Goal: Task Accomplishment & Management: Manage account settings

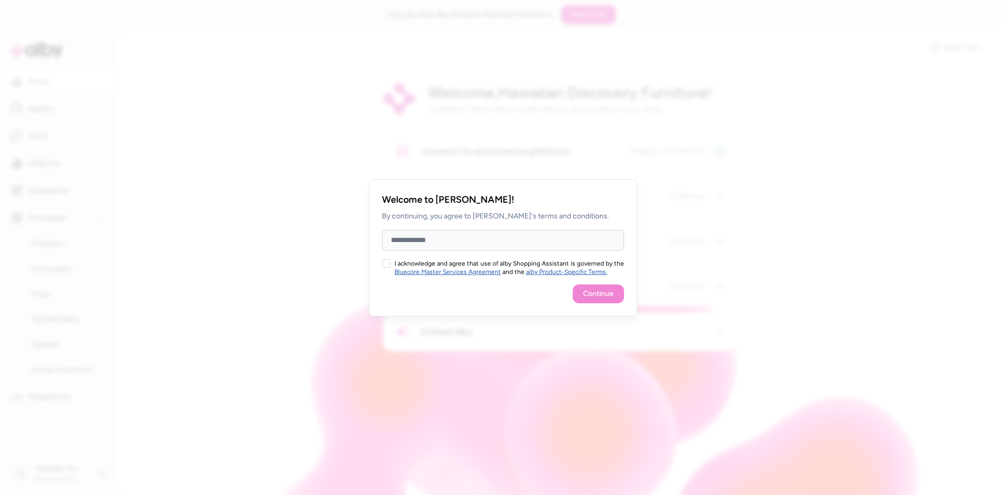
click at [516, 233] on input "Full Name" at bounding box center [503, 240] width 242 height 21
type input "*****"
click at [389, 264] on button "I acknowledge and agree that use of alby Shopping Assistant is governed by the …" at bounding box center [386, 263] width 8 height 8
click at [618, 292] on button "Continue" at bounding box center [598, 293] width 51 height 19
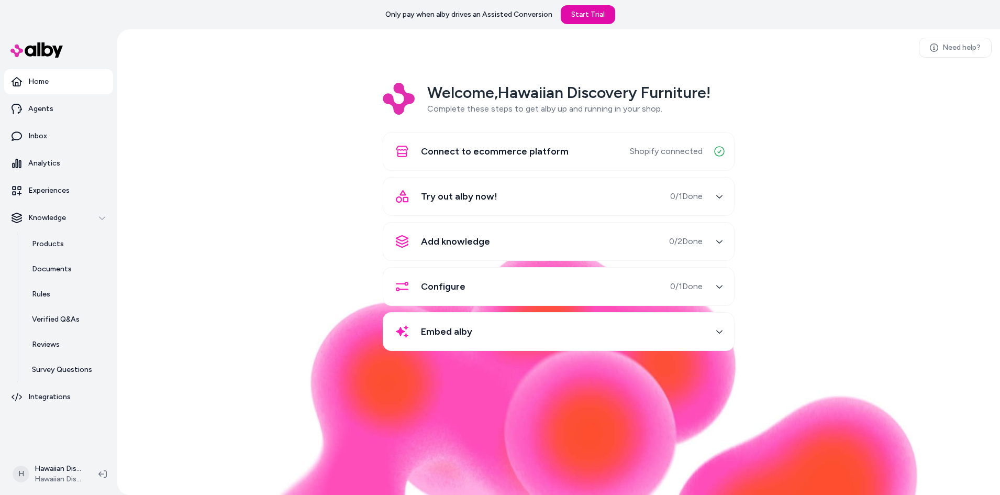
click at [567, 197] on div "Try out alby now! 0 / 1 Done" at bounding box center [546, 196] width 313 height 25
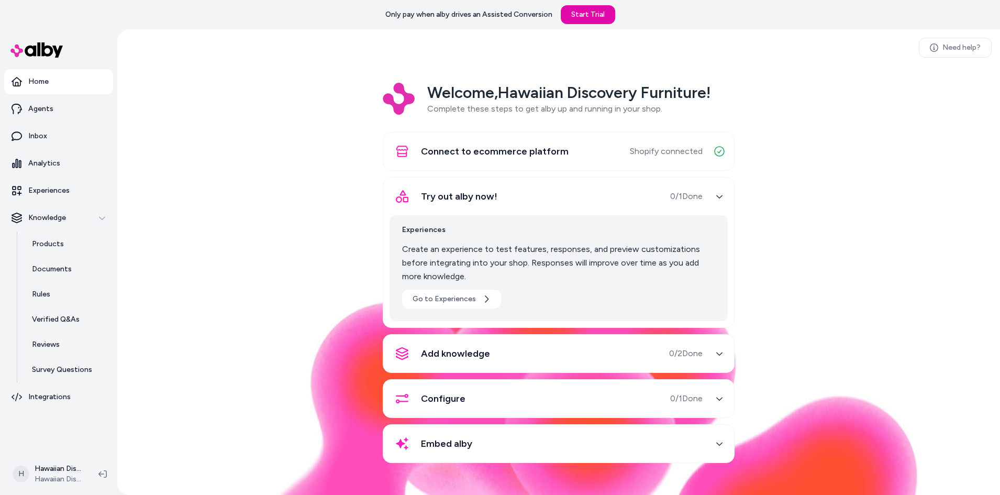
click at [607, 161] on button "Connect to ecommerce platform Shopify connected" at bounding box center [559, 151] width 338 height 25
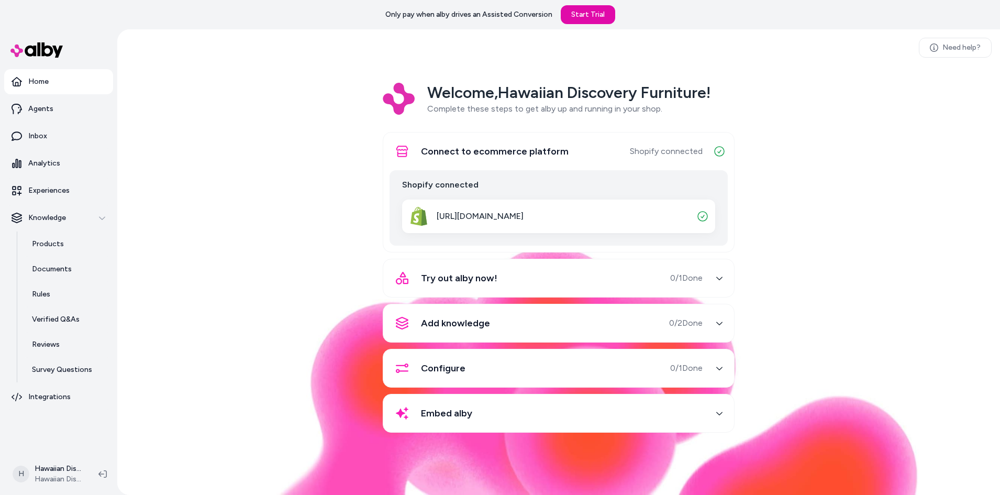
click at [607, 161] on button "Connect to ecommerce platform Shopify connected" at bounding box center [559, 151] width 338 height 25
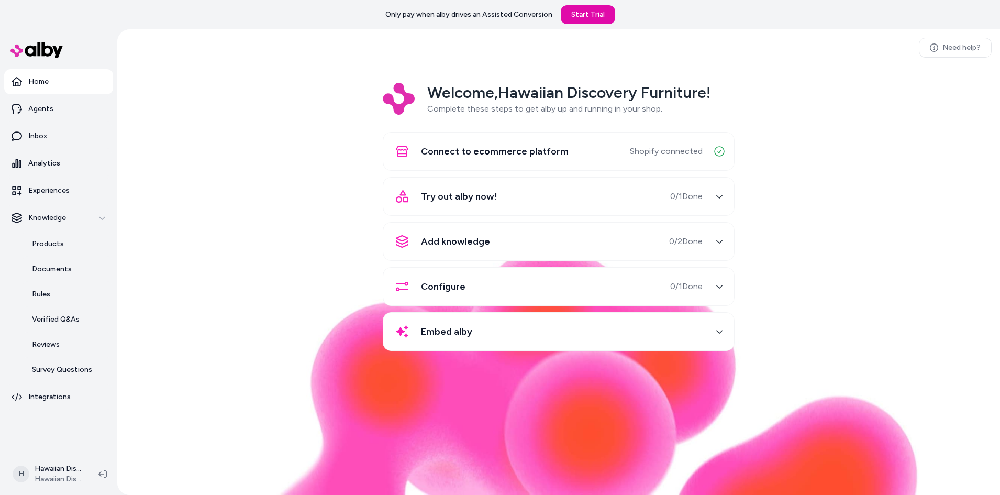
click at [574, 193] on div "Try out alby now! 0 / 1 Done" at bounding box center [546, 196] width 313 height 25
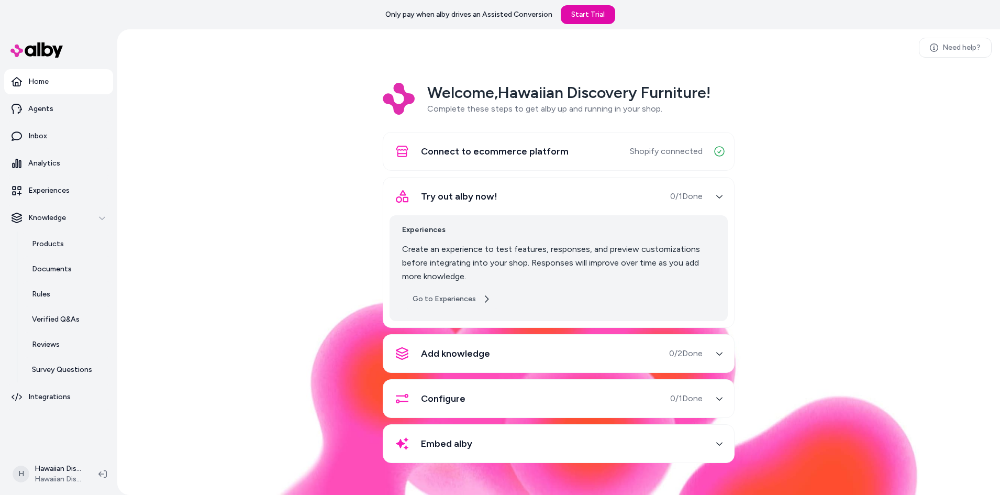
click at [432, 297] on link "Go to Experiences" at bounding box center [451, 299] width 99 height 19
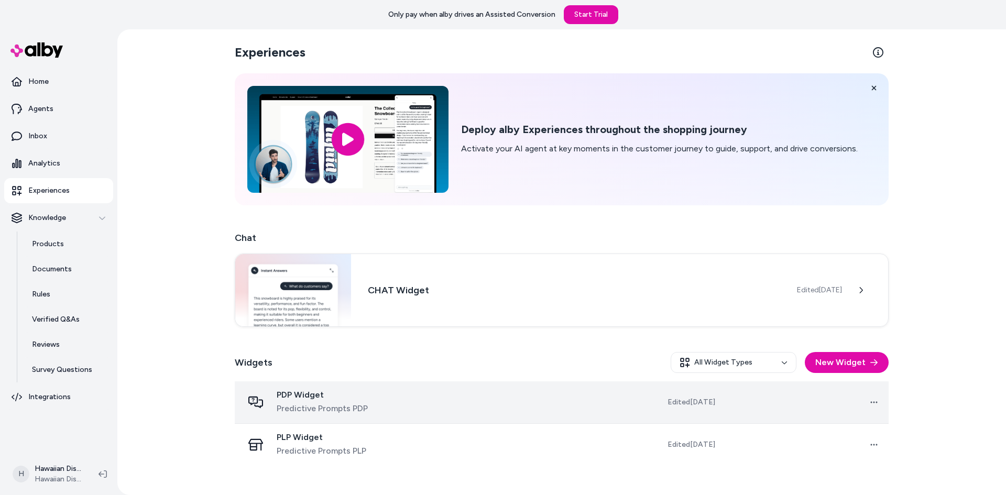
click at [342, 410] on span "Predictive Prompts PDP" at bounding box center [322, 408] width 91 height 13
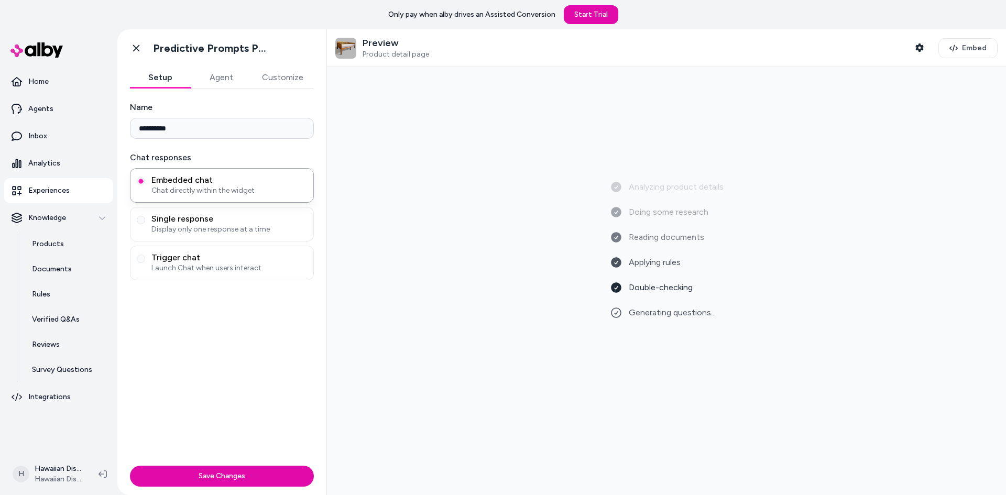
click at [225, 74] on button "Agent" at bounding box center [221, 77] width 61 height 21
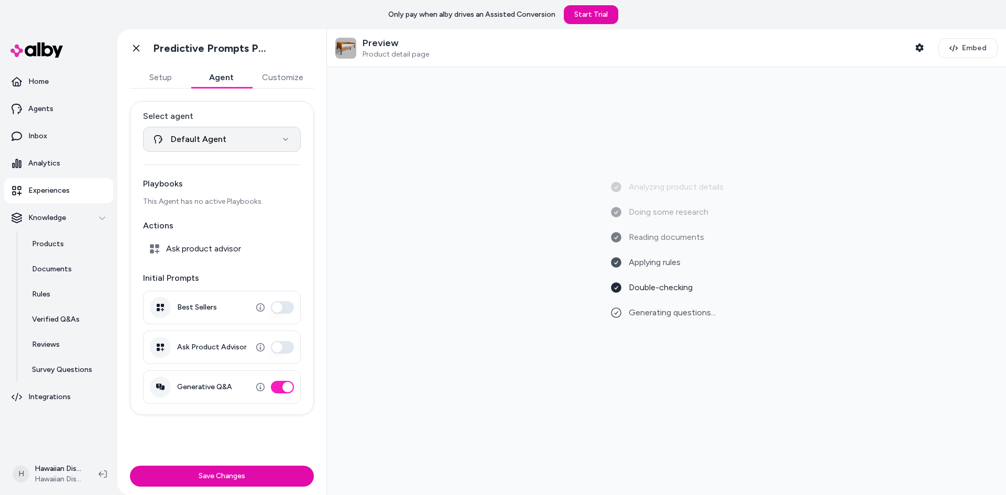
click at [259, 136] on html "**********" at bounding box center [503, 247] width 1006 height 495
click at [284, 310] on button "Best Sellers" at bounding box center [282, 307] width 23 height 13
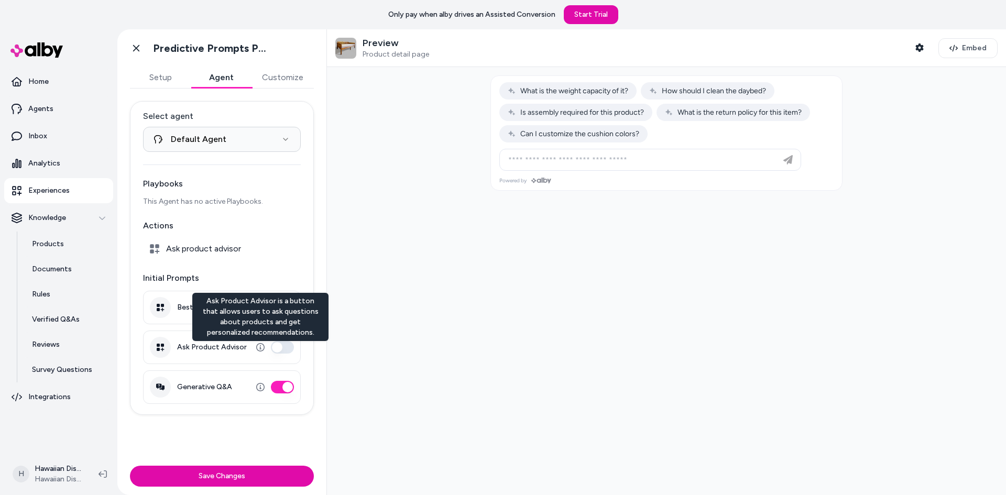
click at [277, 345] on button "Ask Product Advisor" at bounding box center [282, 347] width 23 height 13
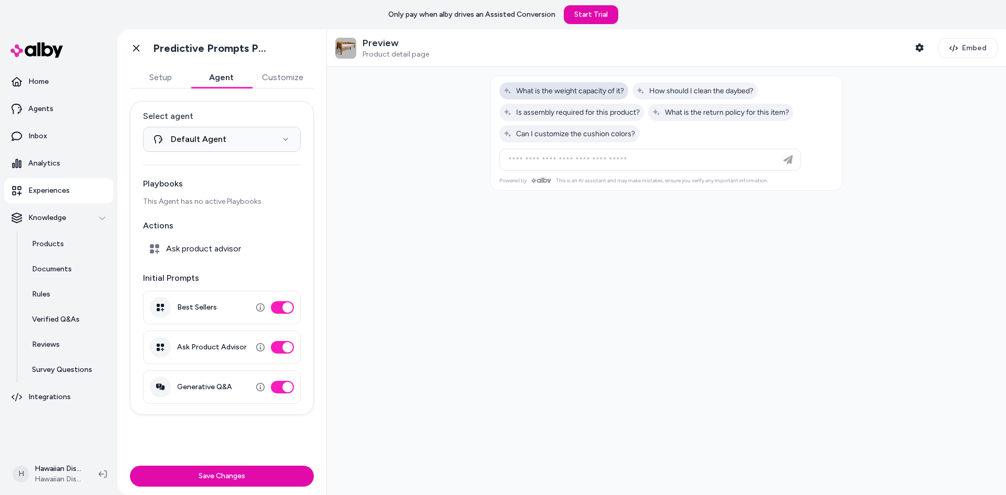
click at [589, 88] on span "What is the weight capacity of it?" at bounding box center [563, 90] width 120 height 9
type input "**********"
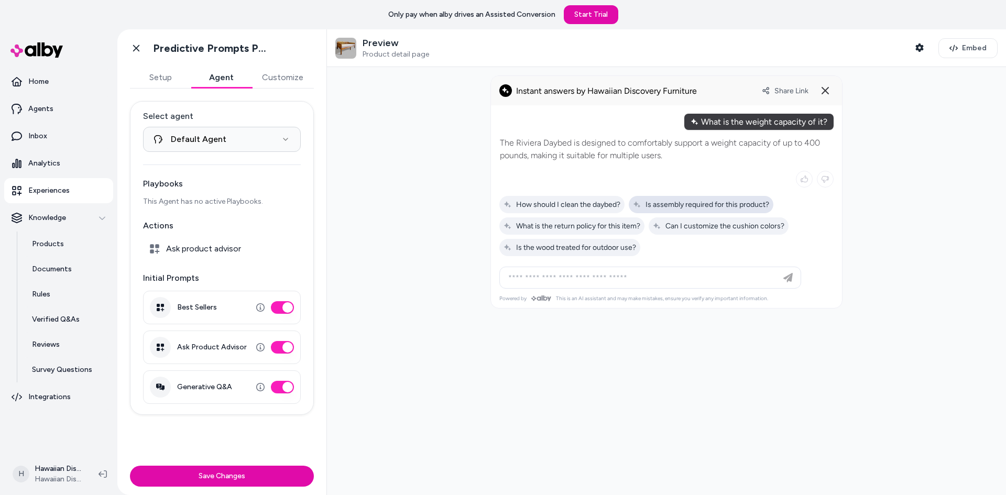
click at [656, 202] on span "Is assembly required for this product?" at bounding box center [701, 204] width 136 height 9
type input "**********"
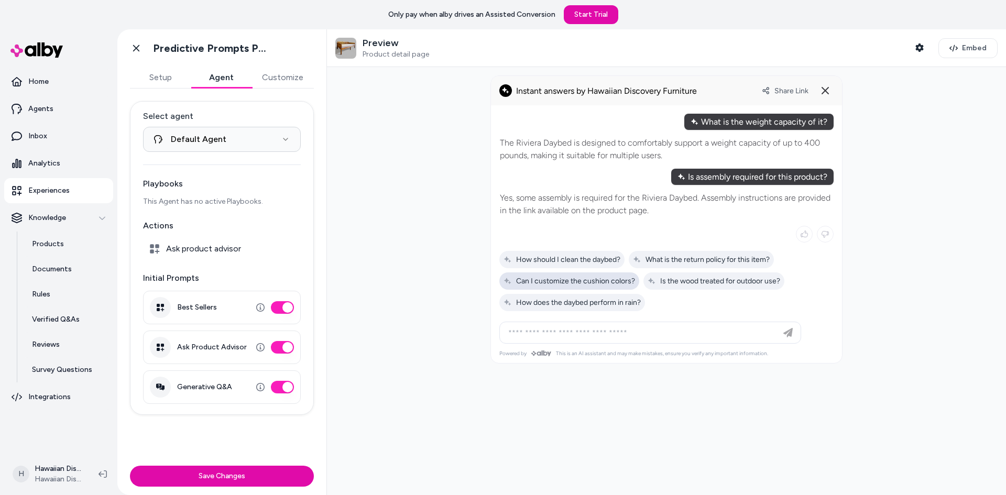
click at [604, 281] on span "Can I customize the cushion colors?" at bounding box center [568, 281] width 131 height 9
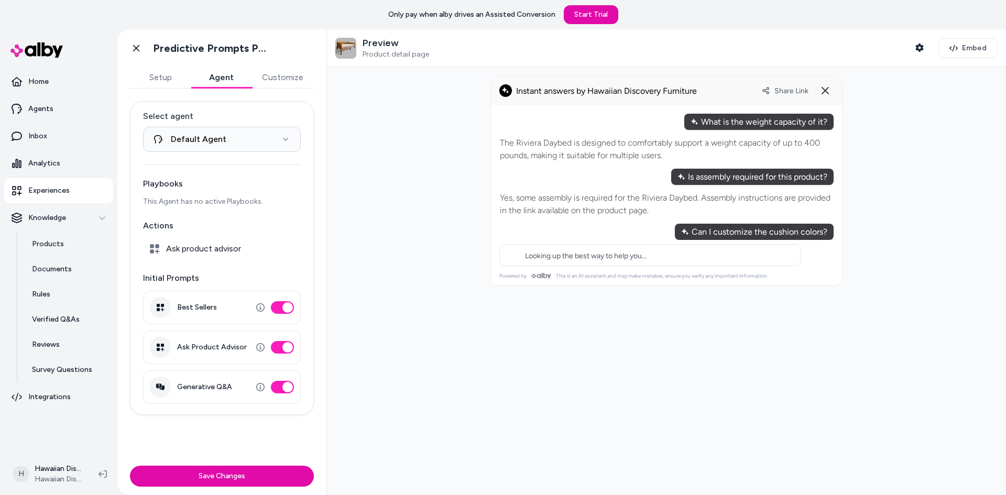
type input "**********"
click at [607, 293] on input at bounding box center [640, 294] width 276 height 13
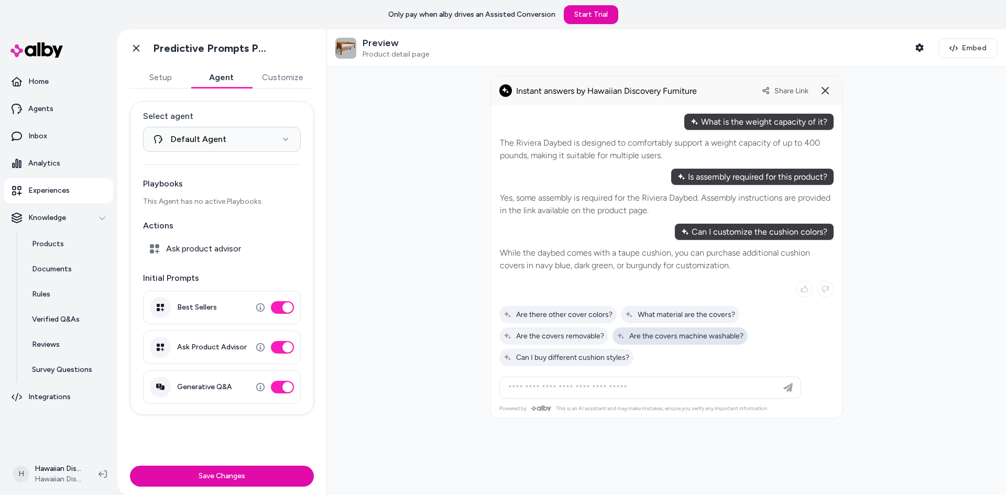
click at [648, 335] on span "Are the covers machine washable?" at bounding box center [680, 336] width 127 height 9
type input "**********"
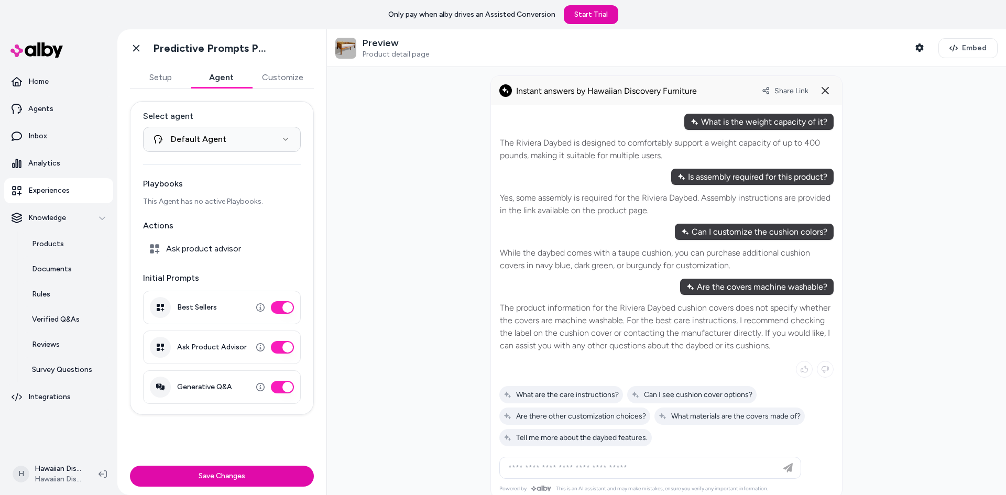
click at [296, 80] on button "Customize" at bounding box center [282, 77] width 62 height 21
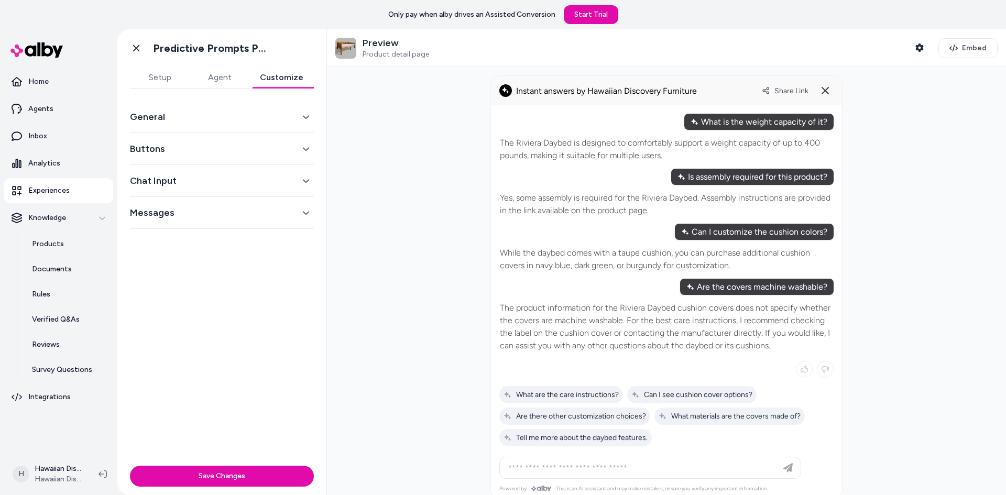
click at [263, 115] on button "General" at bounding box center [222, 116] width 184 height 15
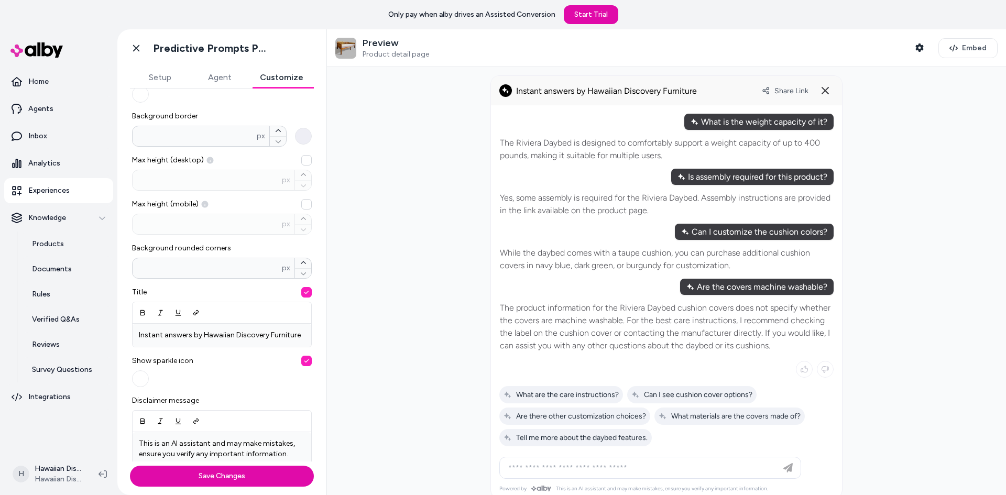
scroll to position [174, 0]
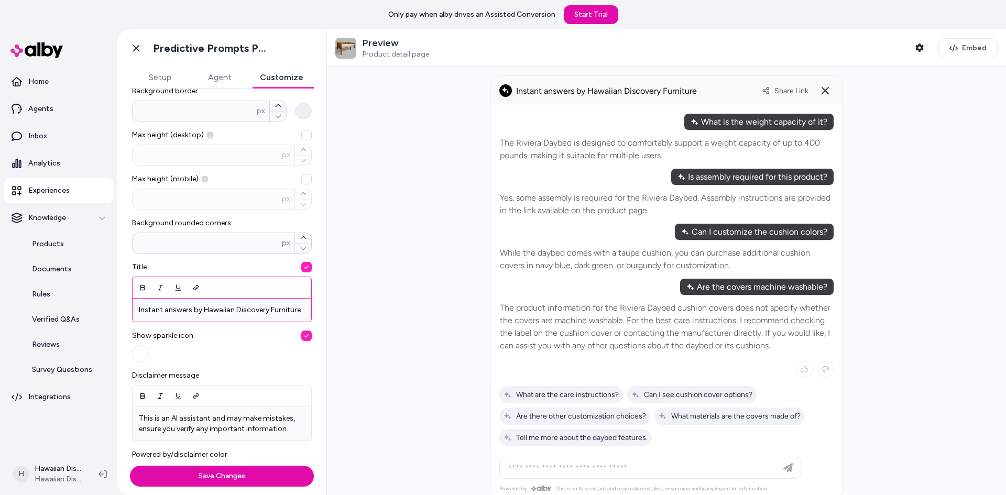
click at [243, 313] on p "Instant answers by Hawaiian Discovery Furniture" at bounding box center [222, 310] width 166 height 10
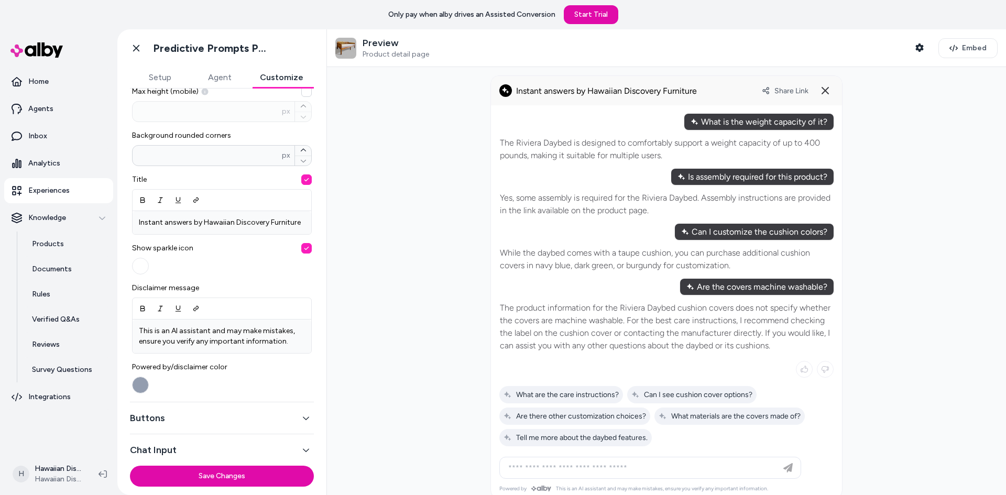
click at [230, 455] on button "Chat Input" at bounding box center [222, 450] width 184 height 15
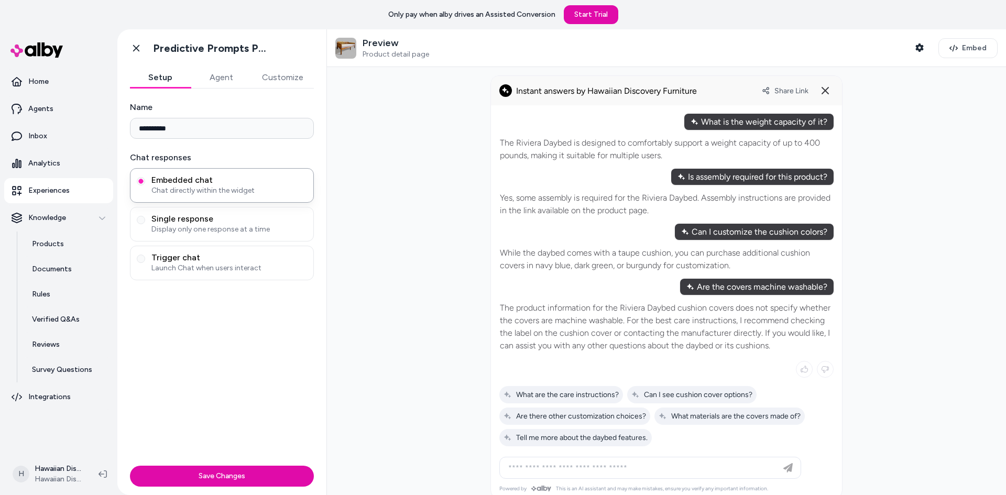
click at [163, 76] on button "Setup" at bounding box center [160, 77] width 61 height 21
click at [167, 257] on span "Trigger chat" at bounding box center [229, 257] width 156 height 10
click at [145, 257] on button "Trigger chat Launch Chat when users interact" at bounding box center [141, 259] width 8 height 8
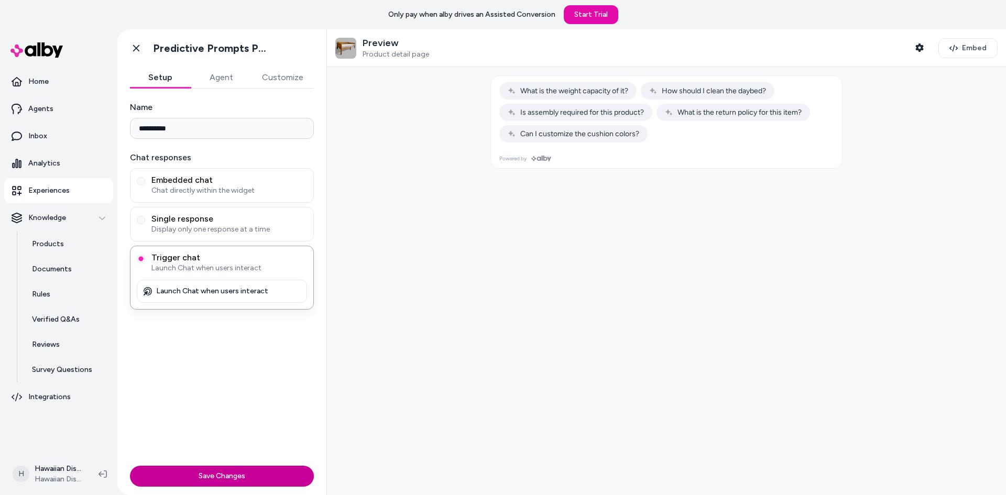
click at [210, 474] on button "Save Changes" at bounding box center [222, 476] width 184 height 21
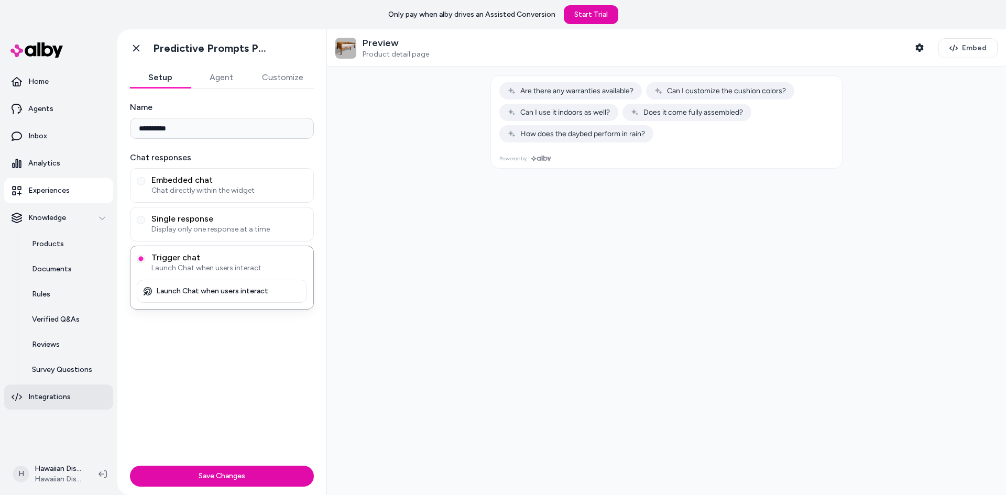
click at [53, 390] on link "Integrations" at bounding box center [58, 396] width 109 height 25
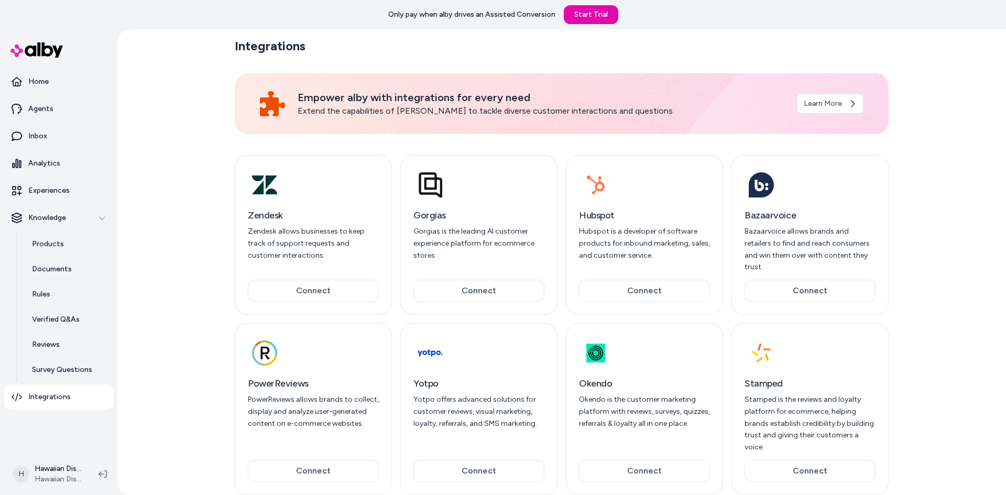
scroll to position [13, 0]
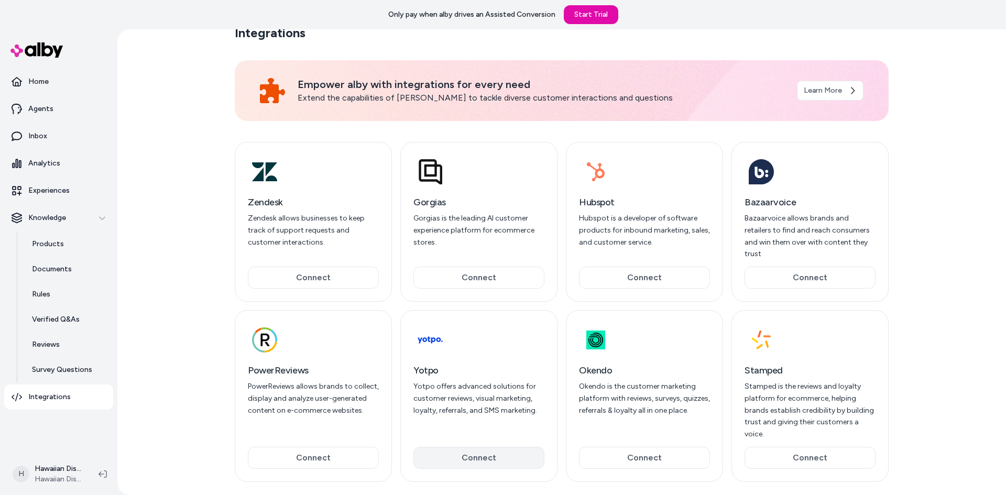
click at [466, 447] on button "Connect" at bounding box center [478, 458] width 131 height 22
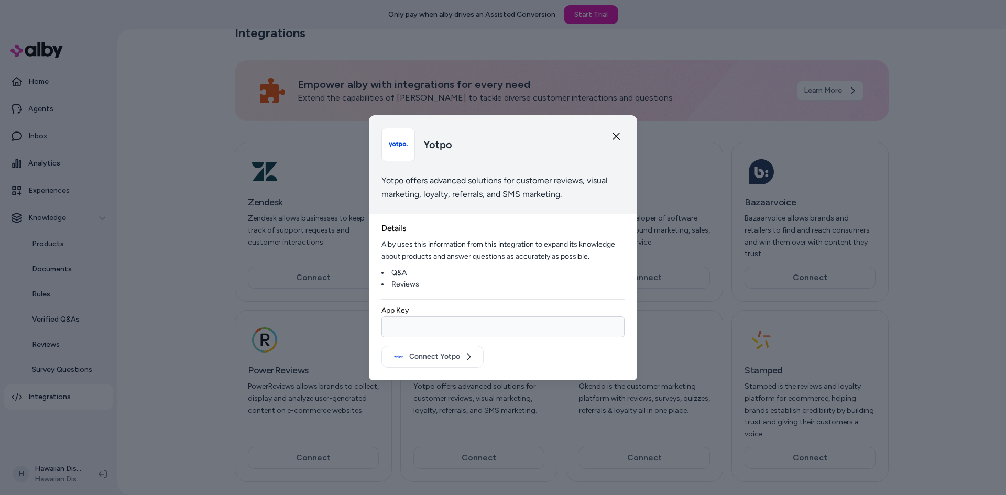
click at [458, 331] on input "App Key" at bounding box center [502, 326] width 243 height 21
click at [446, 360] on button "Connect Yotpo" at bounding box center [432, 357] width 102 height 22
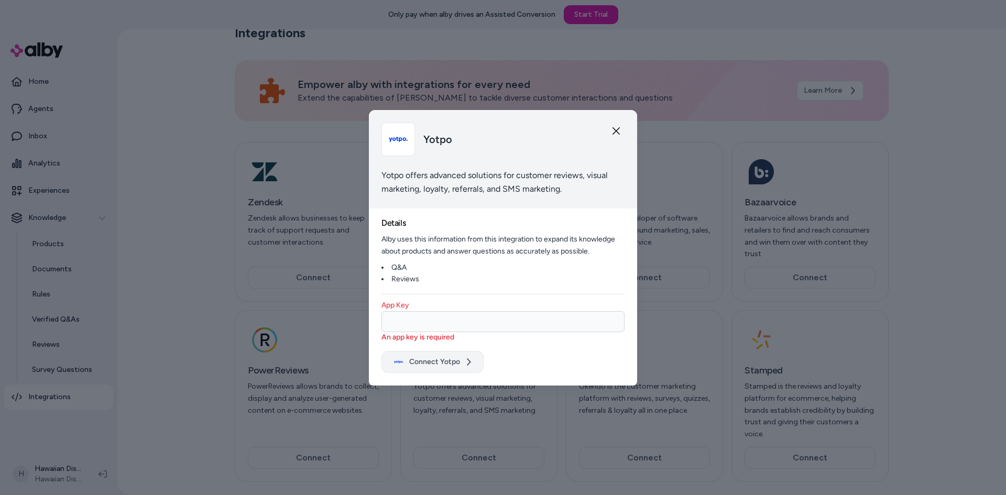
click at [446, 360] on button "Connect Yotpo" at bounding box center [432, 362] width 102 height 22
click at [613, 131] on icon "button" at bounding box center [616, 131] width 8 height 8
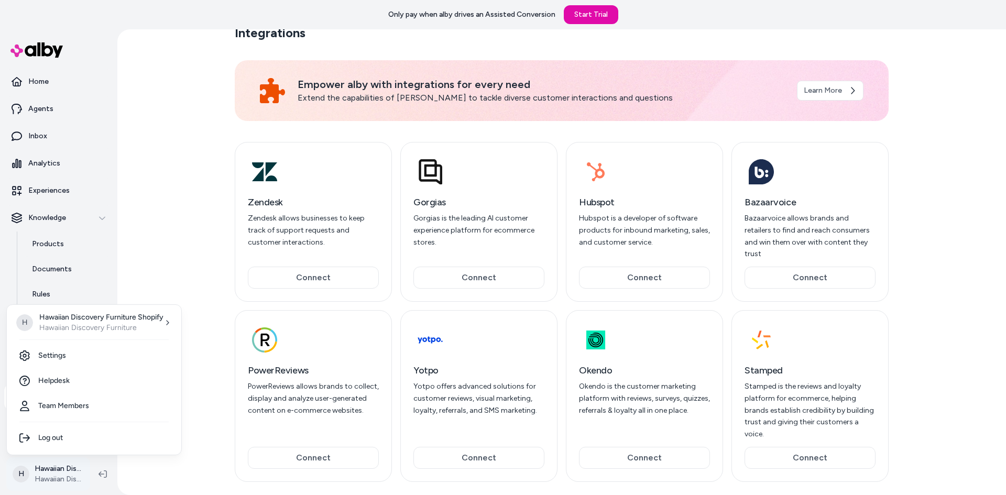
click at [64, 463] on html "Only pay when alby drives an Assisted Conversion Start Trial Home Agents Inbox …" at bounding box center [503, 247] width 1006 height 495
click at [73, 354] on link "Settings" at bounding box center [94, 355] width 166 height 25
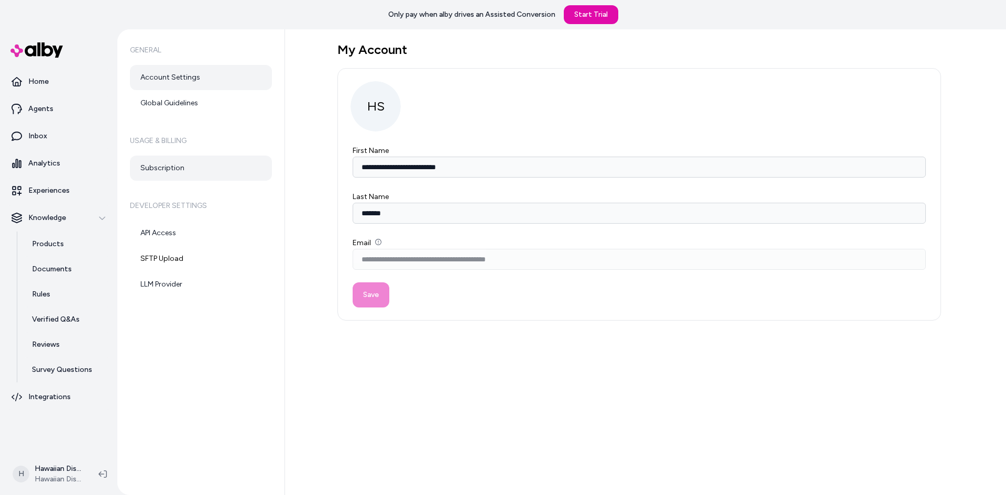
click at [172, 166] on link "Subscription" at bounding box center [201, 168] width 142 height 25
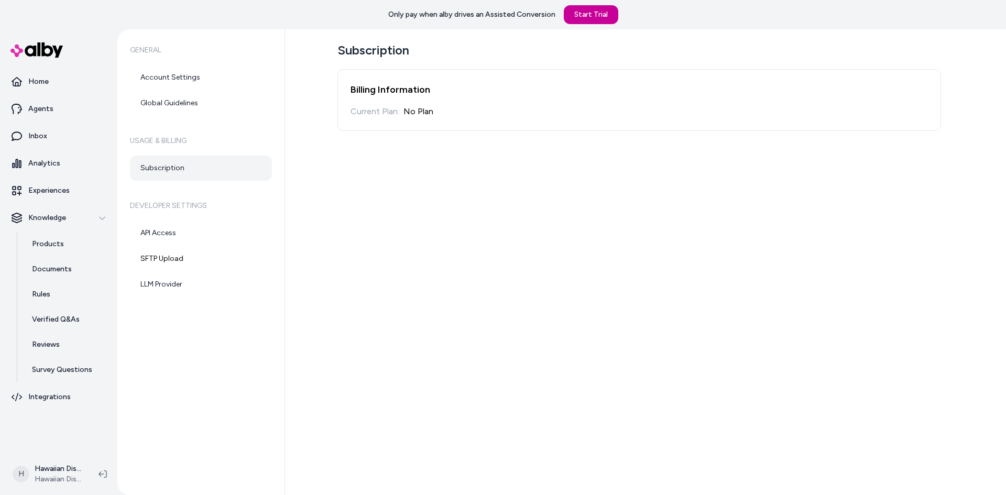
click at [592, 10] on link "Start Trial" at bounding box center [591, 14] width 54 height 19
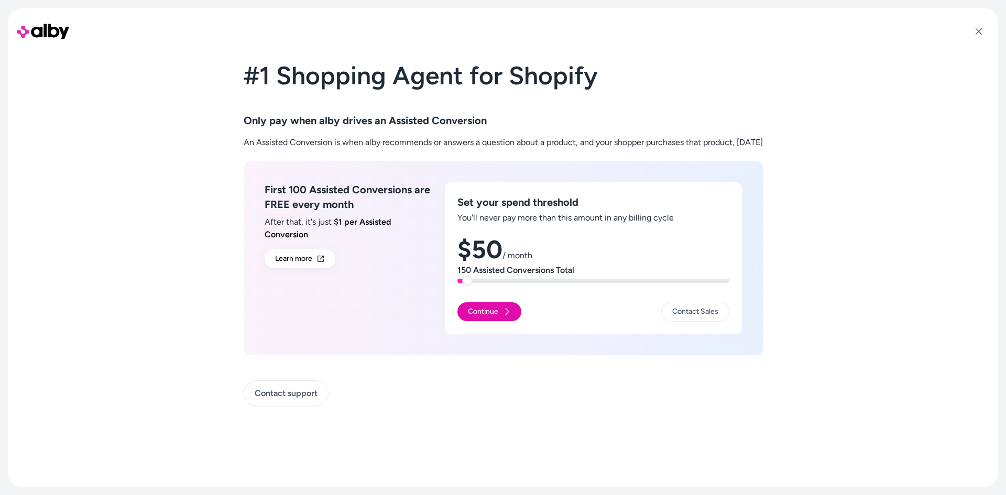
click at [462, 281] on span at bounding box center [467, 281] width 10 height 10
click at [469, 313] on button "Continue" at bounding box center [489, 311] width 64 height 19
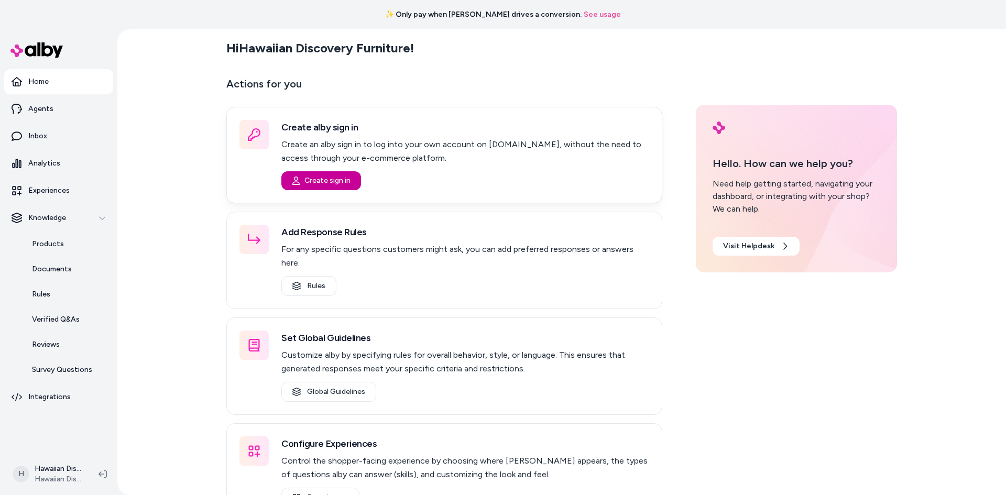
click at [336, 175] on button "Create sign in" at bounding box center [321, 180] width 80 height 19
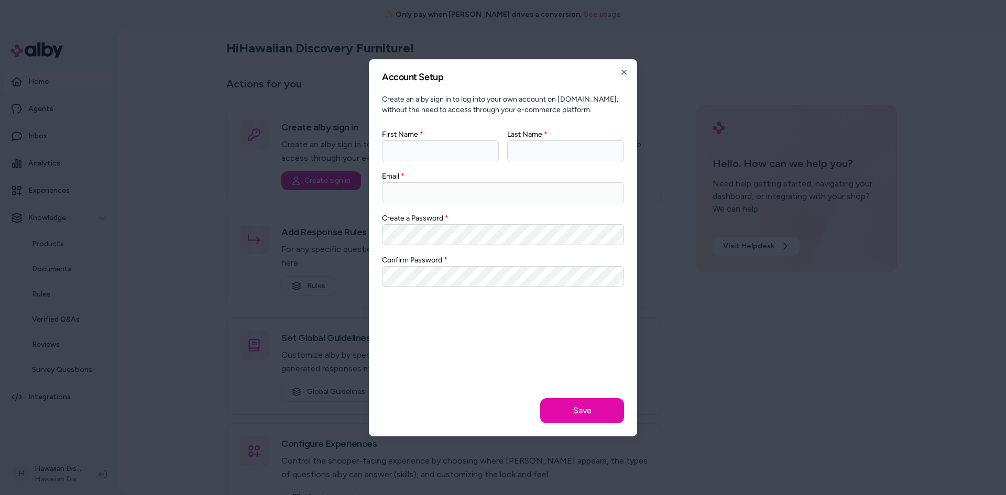
click at [415, 159] on input "First Name" at bounding box center [440, 150] width 117 height 21
type input "*****"
type input "**********"
click at [621, 69] on icon "button" at bounding box center [624, 72] width 8 height 8
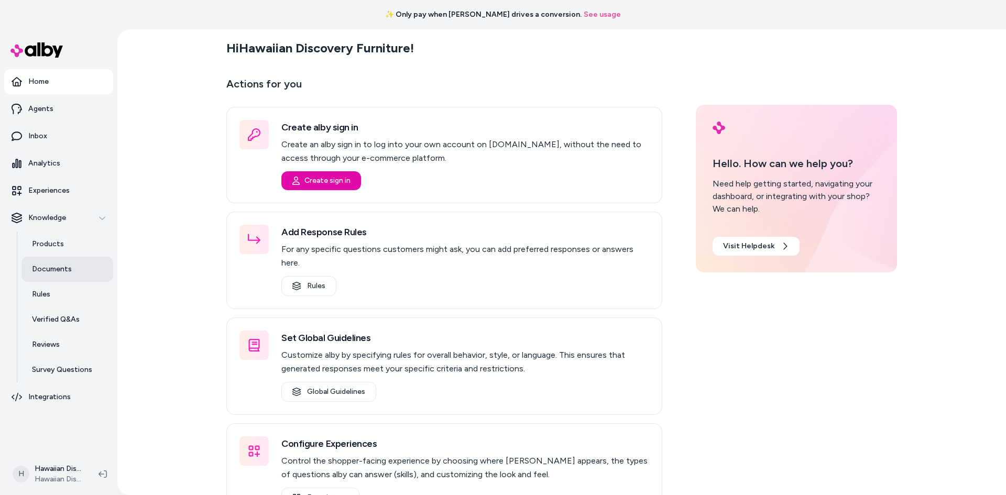
click at [77, 279] on link "Documents" at bounding box center [67, 269] width 92 height 25
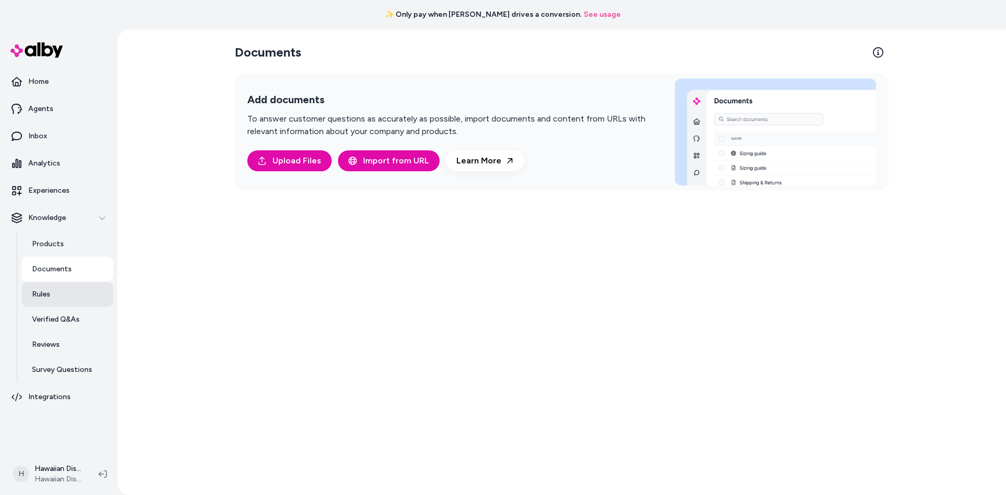
click at [76, 299] on link "Rules" at bounding box center [67, 294] width 92 height 25
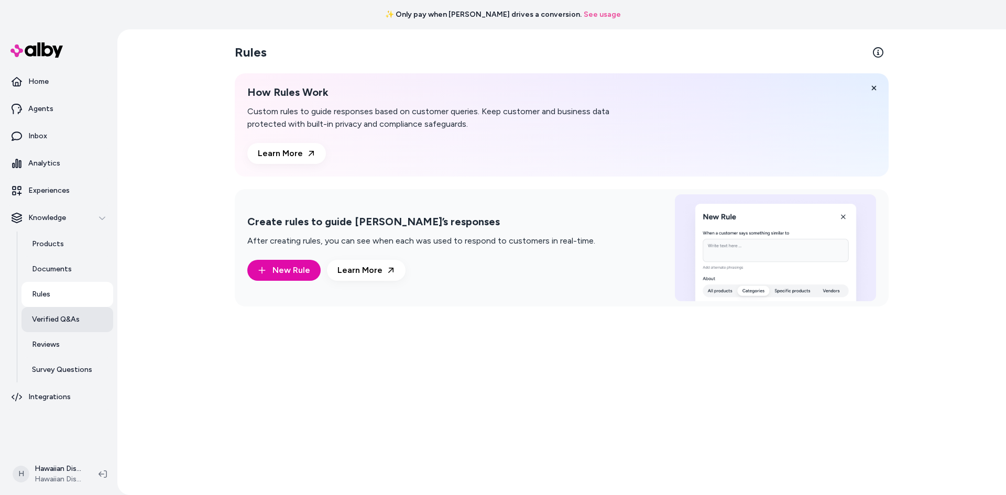
click at [60, 314] on p "Verified Q&As" at bounding box center [56, 319] width 48 height 10
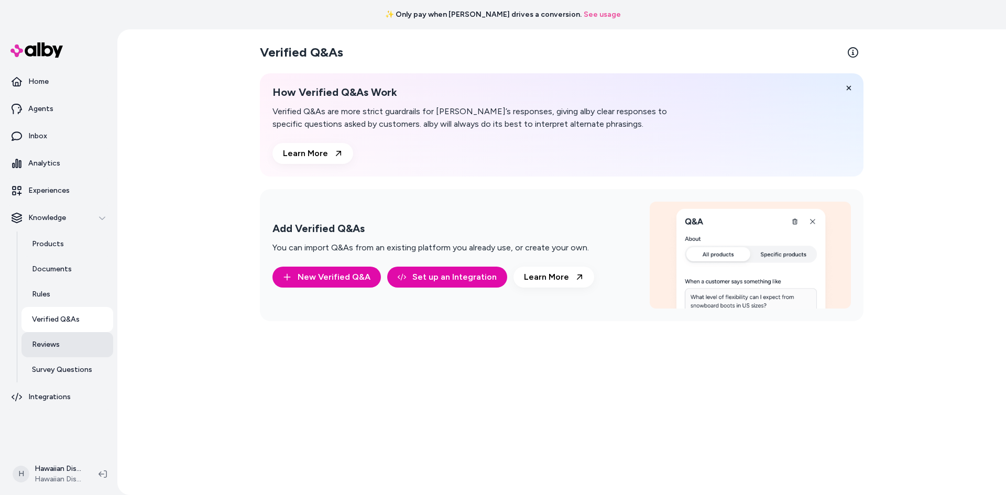
click at [48, 342] on p "Reviews" at bounding box center [46, 344] width 28 height 10
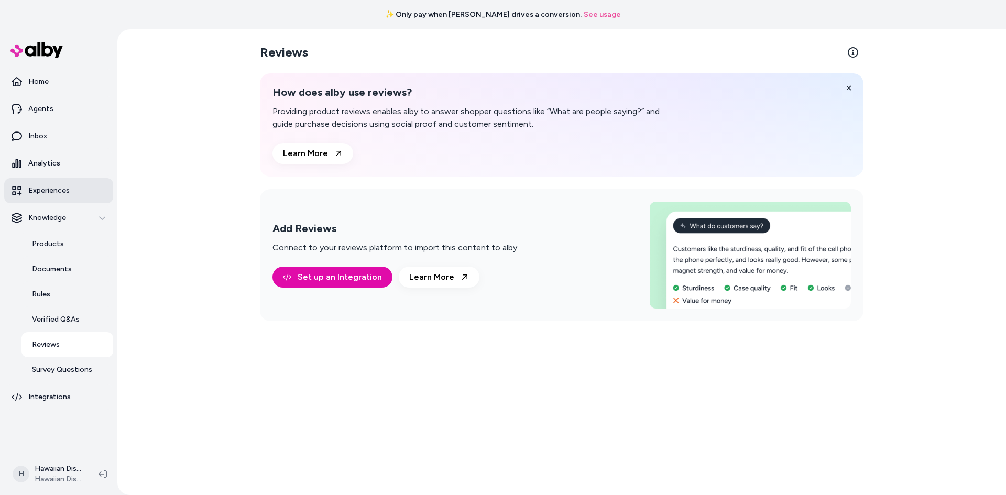
click at [52, 186] on p "Experiences" at bounding box center [48, 190] width 41 height 10
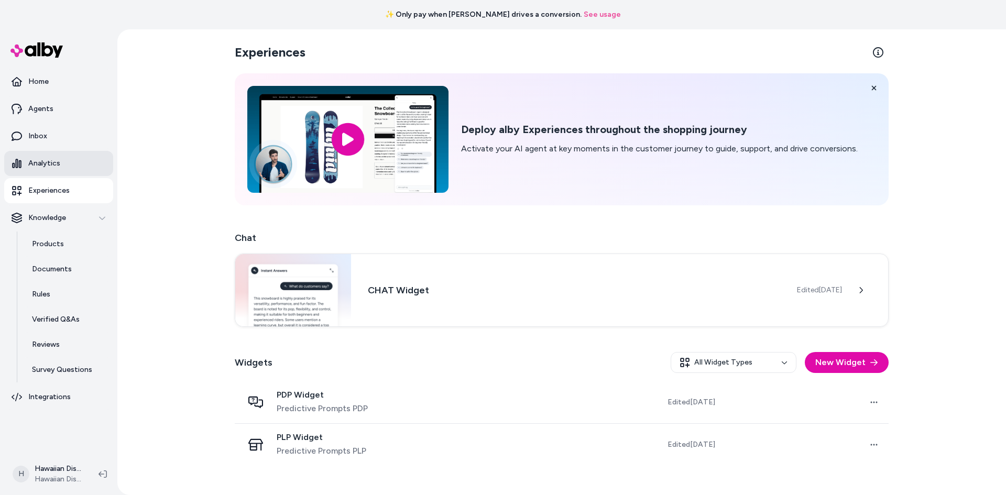
click at [54, 163] on p "Analytics" at bounding box center [44, 163] width 32 height 10
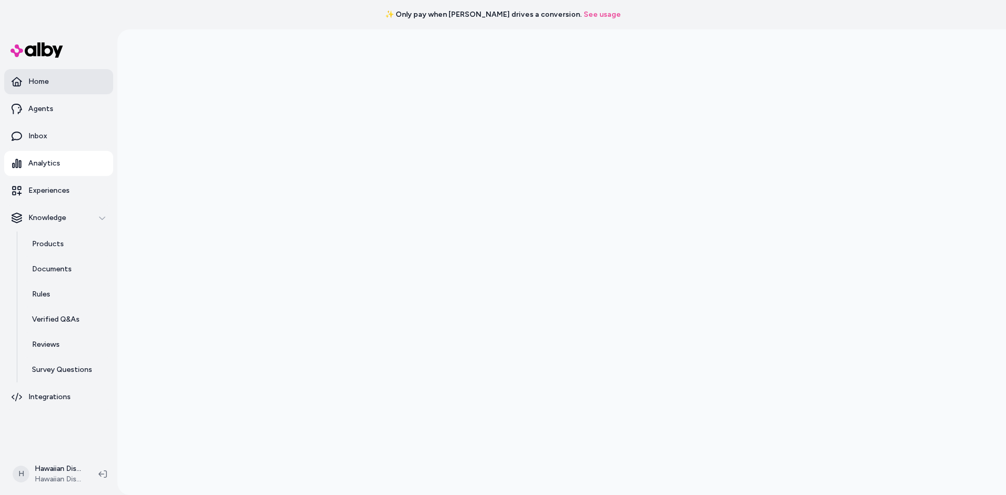
click at [49, 80] on link "Home" at bounding box center [58, 81] width 109 height 25
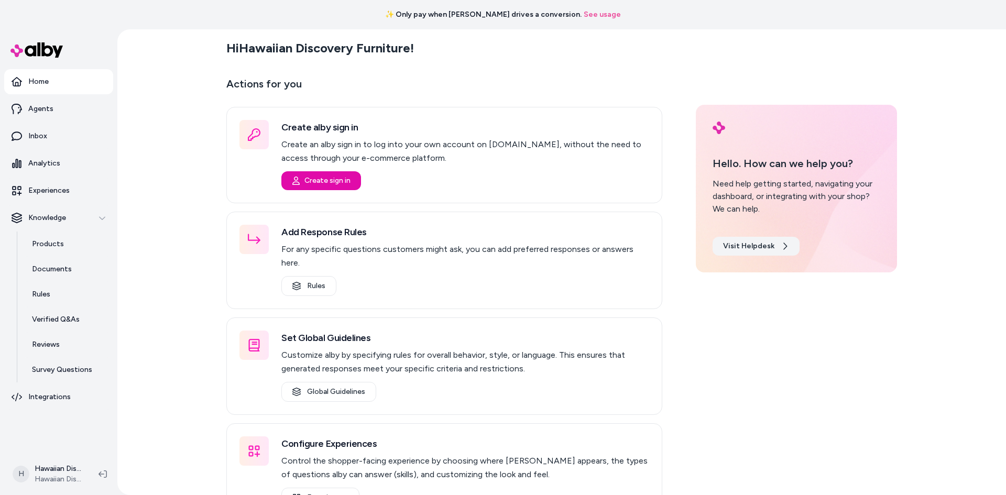
click at [755, 251] on link "Visit Helpdesk" at bounding box center [755, 246] width 87 height 19
click at [51, 157] on link "Analytics" at bounding box center [58, 163] width 109 height 25
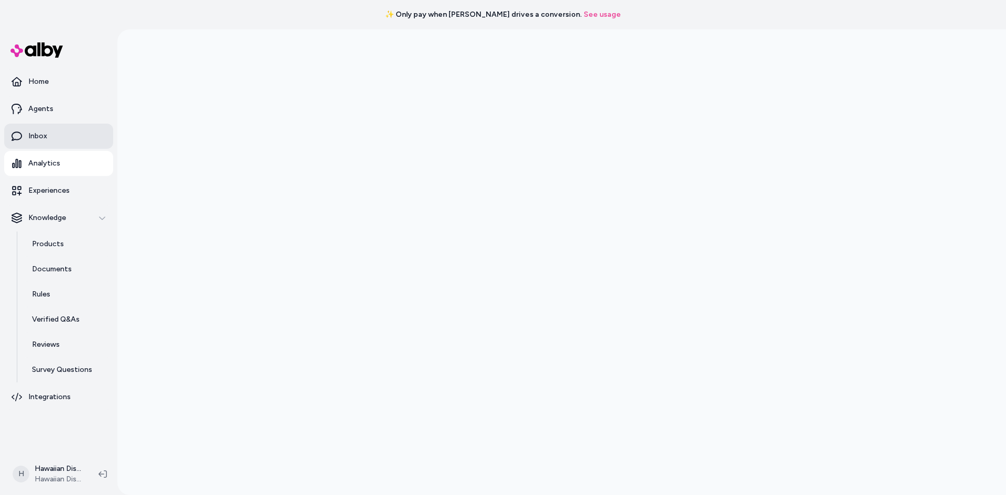
click at [40, 134] on p "Inbox" at bounding box center [37, 136] width 19 height 10
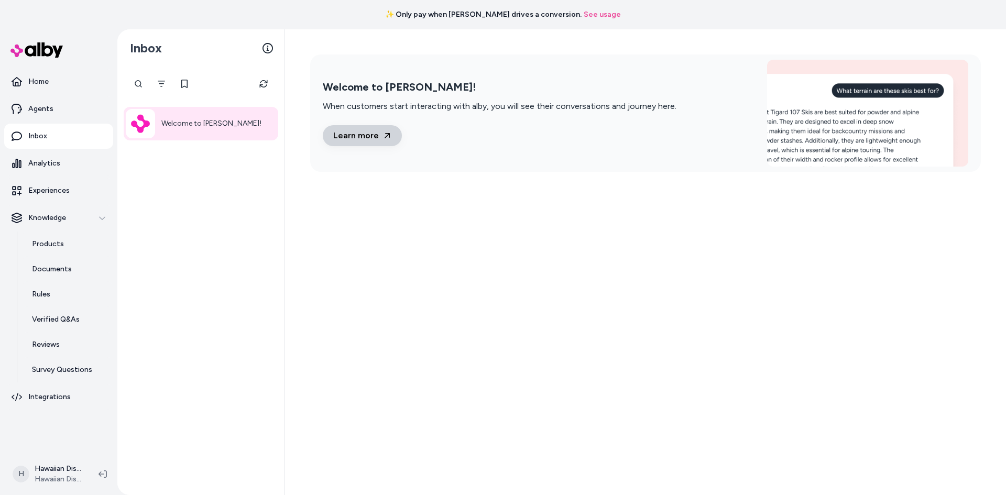
click at [367, 135] on link "Learn more" at bounding box center [362, 135] width 79 height 21
